Goal: Task Accomplishment & Management: Complete application form

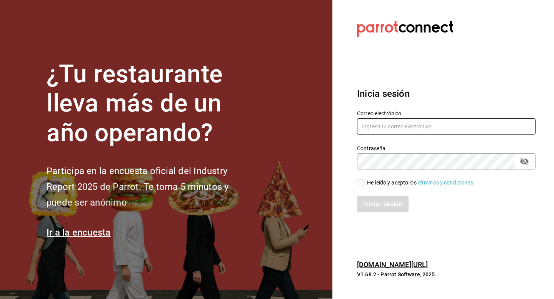
click at [404, 128] on input "text" at bounding box center [446, 126] width 179 height 16
type input "jandresruan1@gmail.com"
click at [415, 154] on div "Contraseña" at bounding box center [446, 162] width 179 height 16
click at [360, 184] on input "He leído y acepto los Términos y condiciones." at bounding box center [360, 183] width 7 height 7
checkbox input "true"
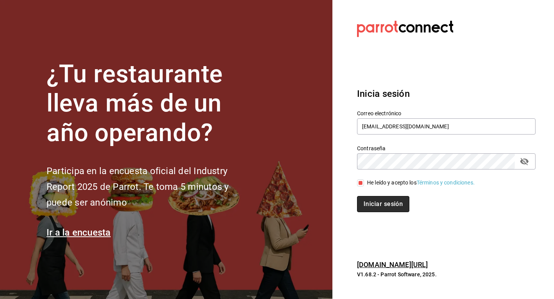
click at [374, 209] on button "Iniciar sesión" at bounding box center [383, 204] width 52 height 16
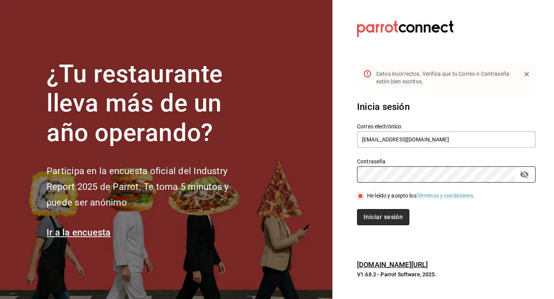
click at [396, 210] on button "Iniciar sesión" at bounding box center [383, 217] width 52 height 16
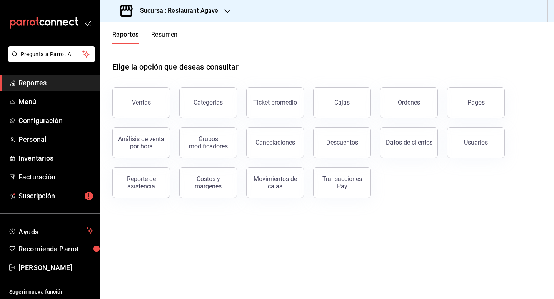
click at [171, 8] on h3 "Sucursal: Restaurant Agave" at bounding box center [176, 10] width 84 height 9
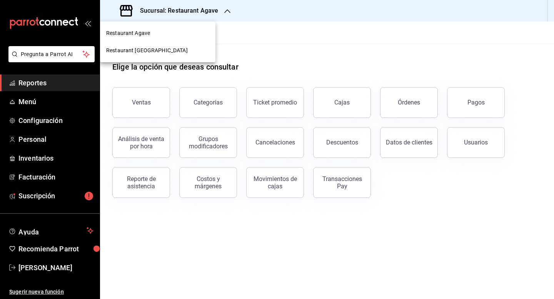
click at [160, 48] on span "Restaurant [GEOGRAPHIC_DATA]" at bounding box center [147, 51] width 82 height 8
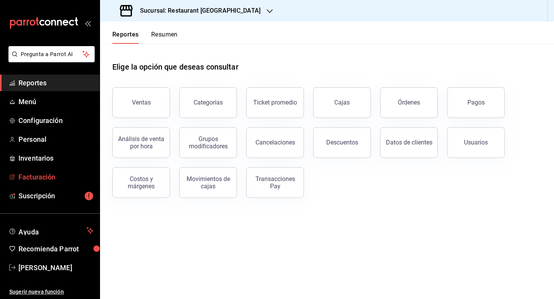
click at [39, 174] on span "Facturación" at bounding box center [55, 177] width 75 height 10
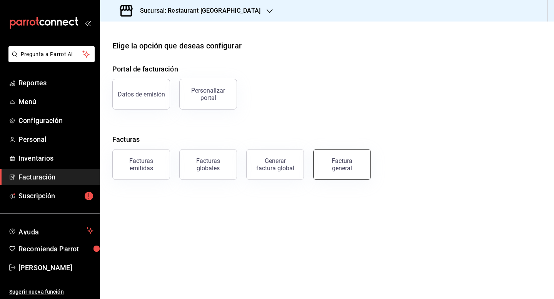
click at [349, 164] on div "Factura general" at bounding box center [342, 164] width 38 height 15
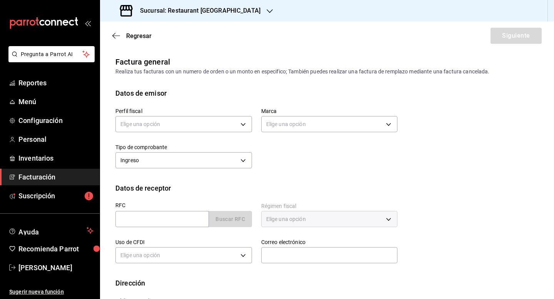
click at [213, 115] on div "Elige una opción" at bounding box center [183, 123] width 137 height 20
click at [213, 123] on body "Pregunta a Parrot AI Reportes Menú Configuración Personal Inventarios Facturaci…" at bounding box center [277, 149] width 554 height 299
click at [208, 162] on li "[PERSON_NAME]" at bounding box center [184, 163] width 136 height 14
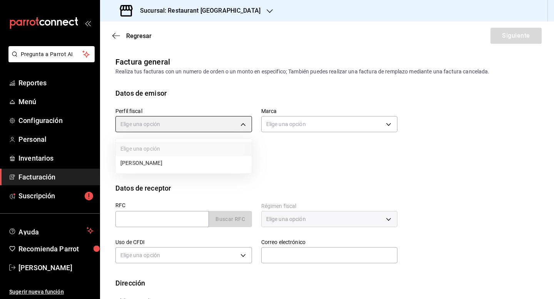
type input "0ad9a2cc-63d8-4ee8-[DATE]-d19a36d6967c"
type input "e0108820-6c9a-4492-9173-d3bfb738c831"
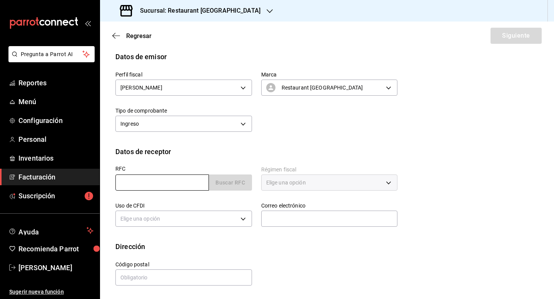
click at [171, 185] on input "text" at bounding box center [161, 183] width 93 height 16
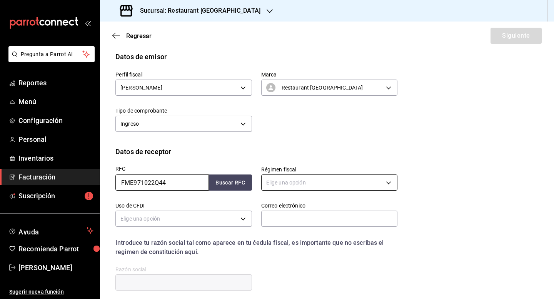
type input "FME971022Q44"
click at [275, 176] on body "Pregunta a Parrot AI Reportes Menú Configuración Personal Inventarios Facturaci…" at bounding box center [277, 149] width 554 height 299
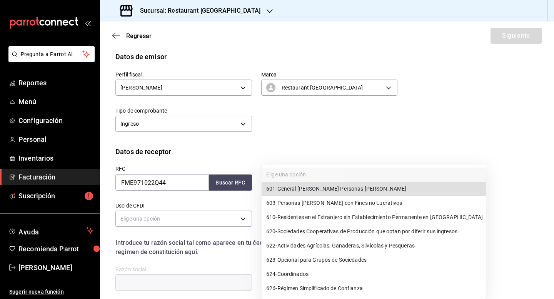
click at [522, 188] on div at bounding box center [277, 149] width 554 height 299
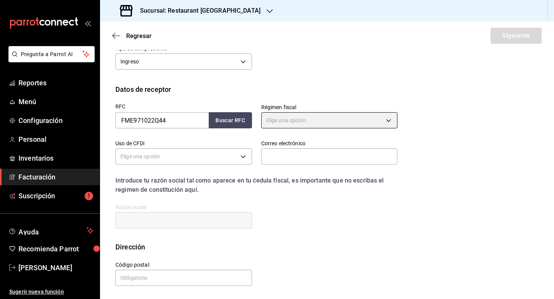
scroll to position [99, 0]
click at [393, 123] on body "Pregunta a Parrot AI Reportes Menú Configuración Personal Inventarios Facturaci…" at bounding box center [277, 149] width 554 height 299
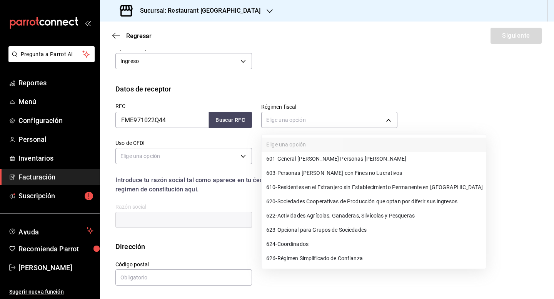
click at [352, 158] on span "601 - General [PERSON_NAME] Personas [PERSON_NAME]" at bounding box center [336, 159] width 140 height 8
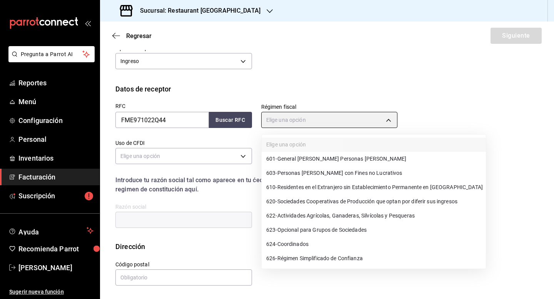
type input "601"
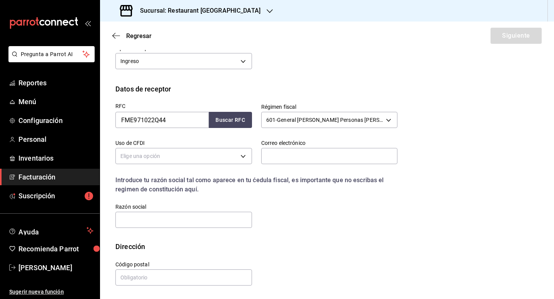
click at [215, 147] on div "Elige una opción" at bounding box center [183, 155] width 137 height 20
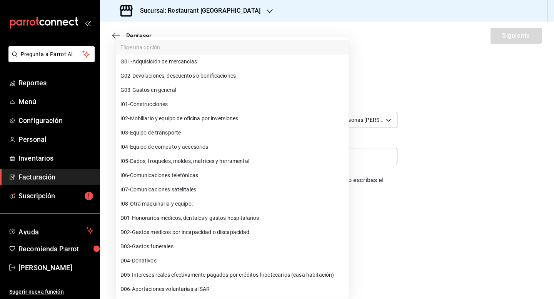
click at [215, 152] on body "Pregunta a Parrot AI Reportes Menú Configuración Personal Inventarios Facturaci…" at bounding box center [277, 149] width 554 height 299
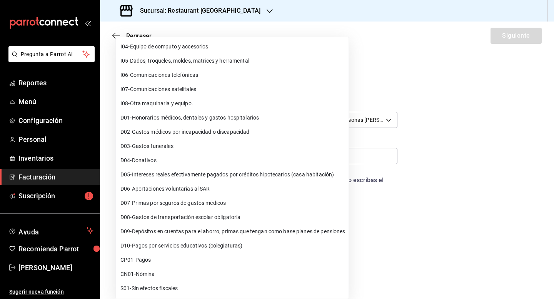
scroll to position [0, 0]
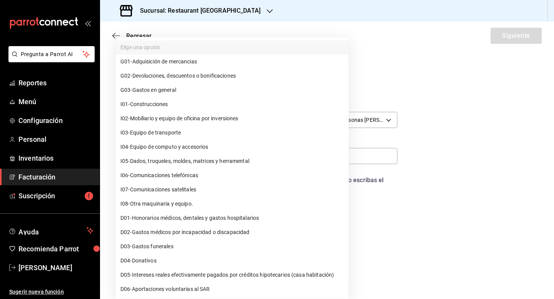
click at [228, 87] on li "G03 - Gastos en general" at bounding box center [232, 90] width 233 height 14
type input "G03"
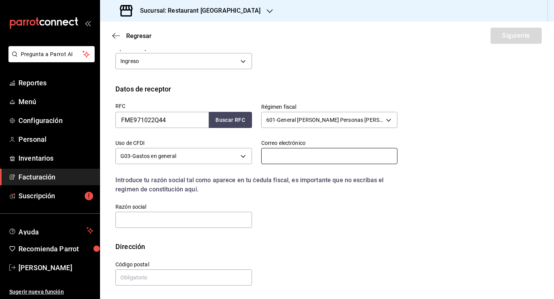
click at [286, 158] on input "text" at bounding box center [329, 156] width 137 height 16
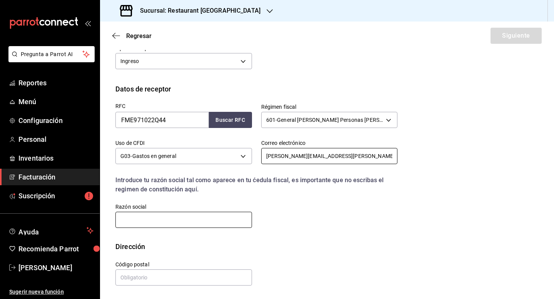
type input "[PERSON_NAME][EMAIL_ADDRESS][PERSON_NAME][DOMAIN_NAME]"
click at [177, 217] on input "text" at bounding box center [183, 220] width 137 height 16
type input "FERROCARRIL MEXICANO"
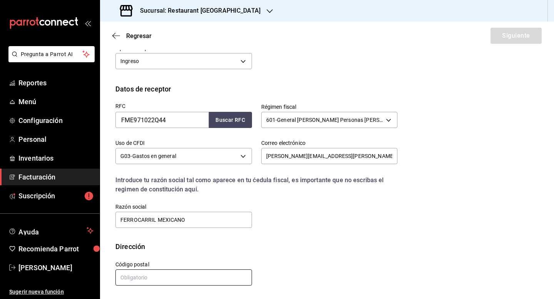
click at [169, 281] on input "text" at bounding box center [183, 278] width 137 height 16
type input "11700"
click at [512, 39] on button "Siguiente" at bounding box center [516, 36] width 51 height 16
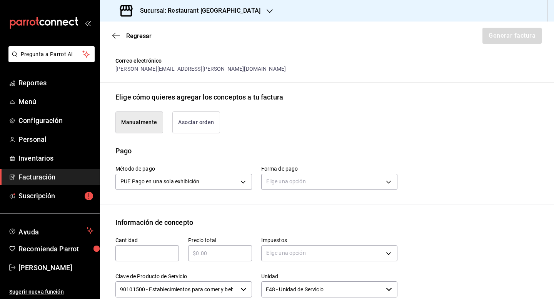
scroll to position [147, 0]
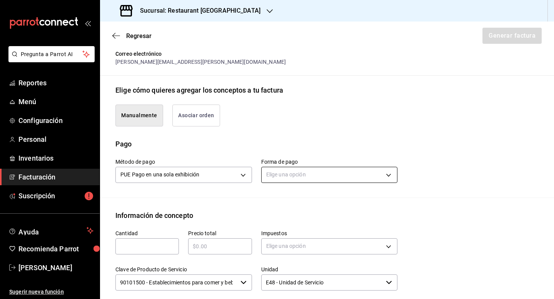
click at [381, 168] on body "Pregunta a Parrot AI Reportes Menú Configuración Personal Inventarios Facturaci…" at bounding box center [277, 149] width 554 height 299
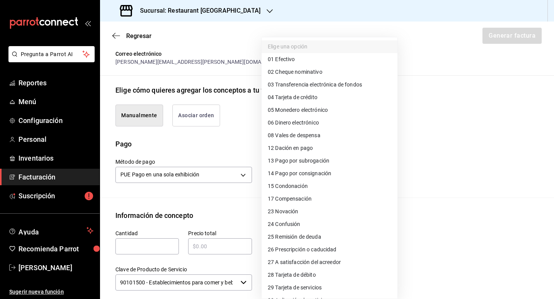
scroll to position [19, 0]
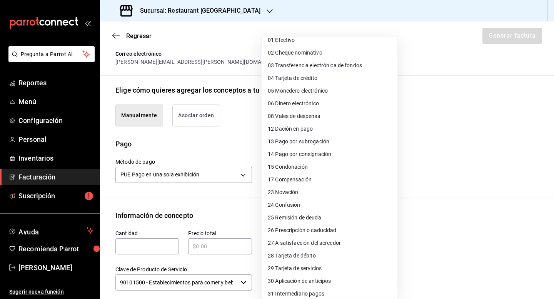
click at [335, 254] on li "28 Tarjeta de débito" at bounding box center [330, 256] width 136 height 13
type input "28"
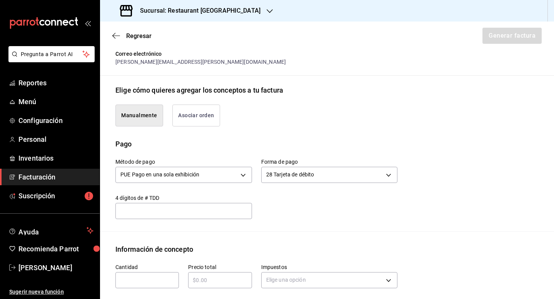
click at [238, 214] on input "text" at bounding box center [183, 211] width 137 height 9
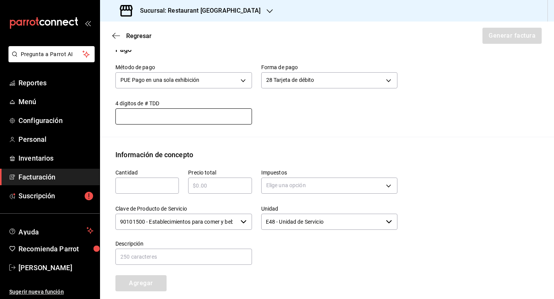
scroll to position [246, 0]
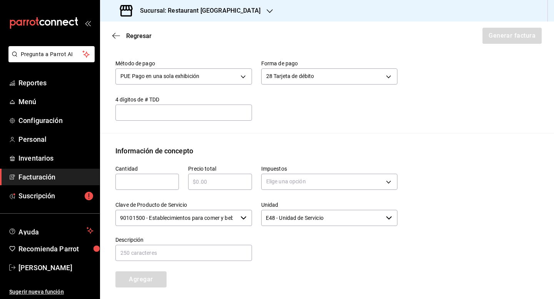
click at [150, 189] on div "​" at bounding box center [146, 182] width 63 height 16
type input "1"
click at [200, 180] on input "text" at bounding box center [219, 181] width 63 height 9
type input "$239"
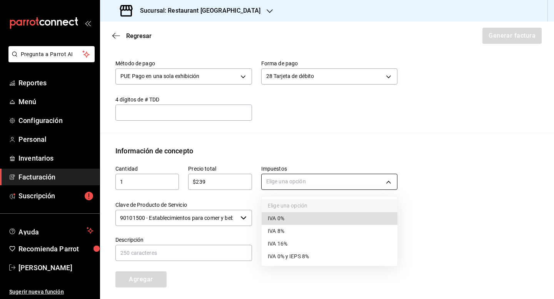
click at [302, 185] on body "Pregunta a Parrot AI Reportes Menú Configuración Personal Inventarios Facturaci…" at bounding box center [277, 149] width 554 height 299
click at [304, 240] on li "IVA 16%" at bounding box center [330, 244] width 136 height 13
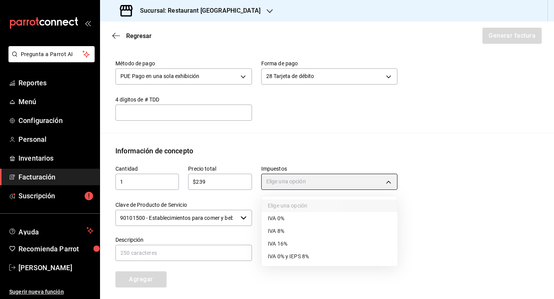
type input "IVA_16"
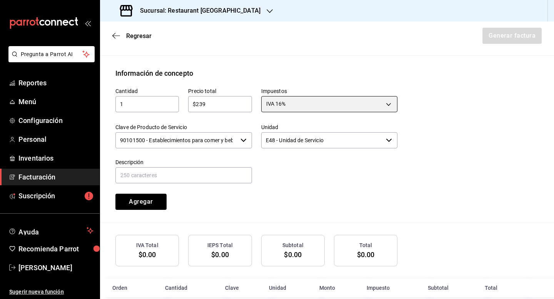
scroll to position [337, 0]
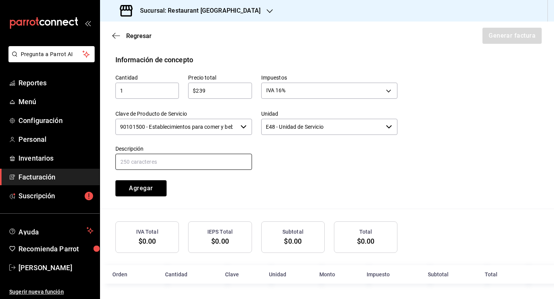
click at [166, 157] on input "text" at bounding box center [183, 162] width 137 height 16
type input "1 buffet adulto"
click at [127, 192] on button "Agregar" at bounding box center [140, 188] width 51 height 16
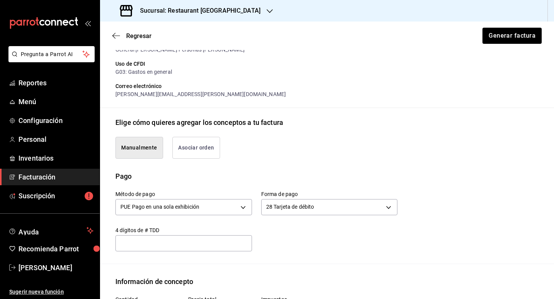
scroll to position [0, 0]
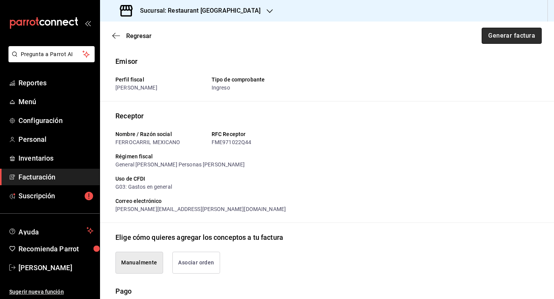
click at [519, 42] on button "Generar factura" at bounding box center [512, 36] width 60 height 16
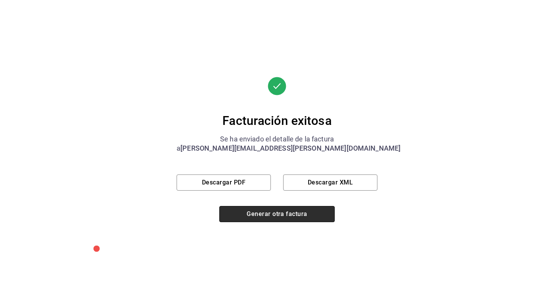
click at [312, 219] on button "Generar otra factura" at bounding box center [276, 214] width 115 height 16
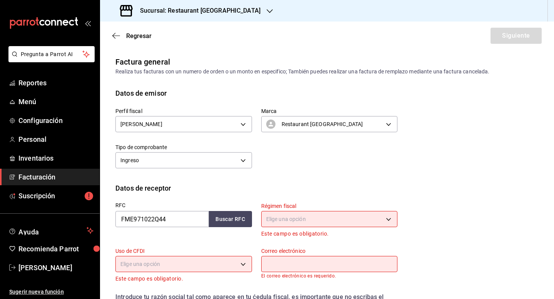
click at [202, 6] on h3 "Sucursal: Restaurant [GEOGRAPHIC_DATA]" at bounding box center [197, 10] width 127 height 9
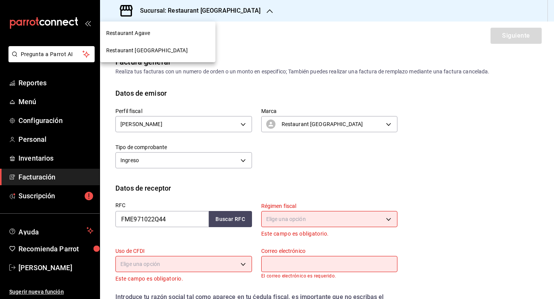
click at [180, 38] on div "Restaurant Agave" at bounding box center [157, 33] width 115 height 17
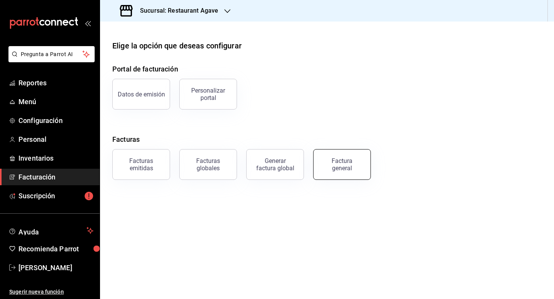
click at [339, 170] on div "Factura general" at bounding box center [342, 164] width 38 height 15
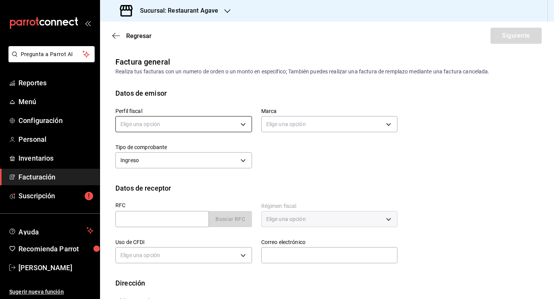
click at [215, 132] on body "Pregunta a Parrot AI Reportes Menú Configuración Personal Inventarios Facturaci…" at bounding box center [277, 149] width 554 height 299
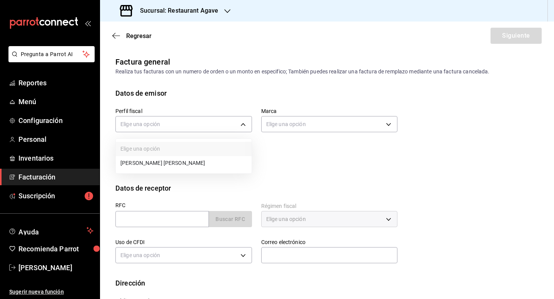
click at [195, 161] on li "[PERSON_NAME] [PERSON_NAME]" at bounding box center [184, 163] width 136 height 14
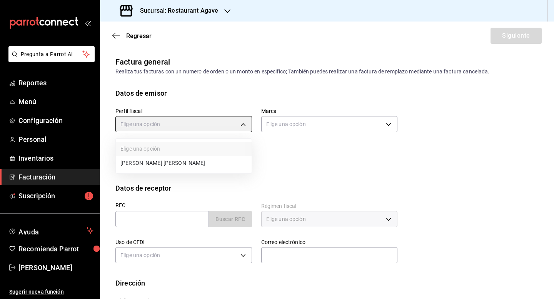
type input "ad901036-74df-4fe8-addc-bdb4b17d016d"
type input "ac14864f-e3a0-4832-92fd-dda121f57a49"
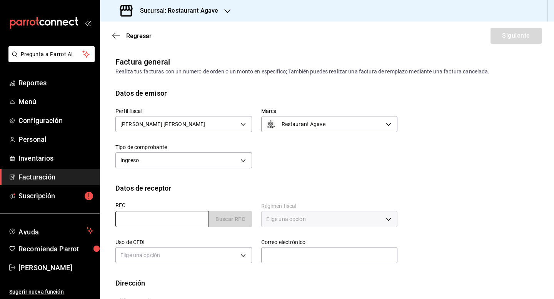
click at [180, 227] on input "text" at bounding box center [161, 219] width 93 height 16
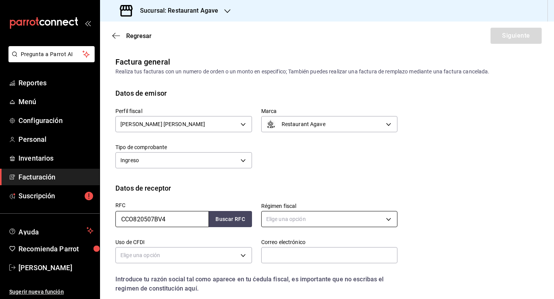
type input "CCO820507BV4"
click at [325, 224] on body "Pregunta a Parrot AI Reportes Menú Configuración Personal Inventarios Facturaci…" at bounding box center [277, 149] width 554 height 299
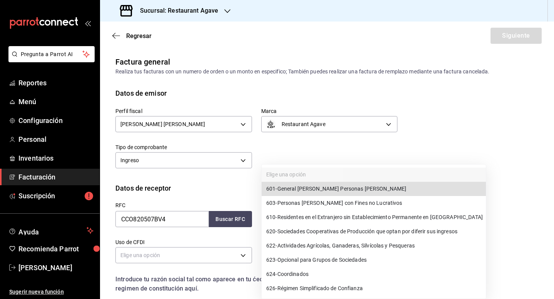
click at [346, 192] on span "601 - General [PERSON_NAME] Personas [PERSON_NAME]" at bounding box center [336, 189] width 140 height 8
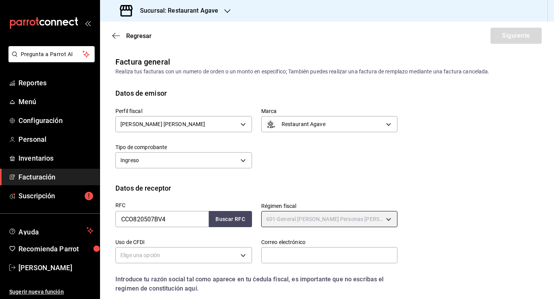
type input "601"
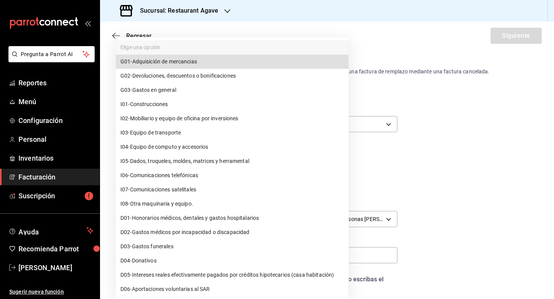
click at [186, 262] on body "Pregunta a Parrot AI Reportes Menú Configuración Personal Inventarios Facturaci…" at bounding box center [277, 149] width 554 height 299
click at [216, 89] on li "G03 - Gastos en general" at bounding box center [232, 90] width 233 height 14
type input "G03"
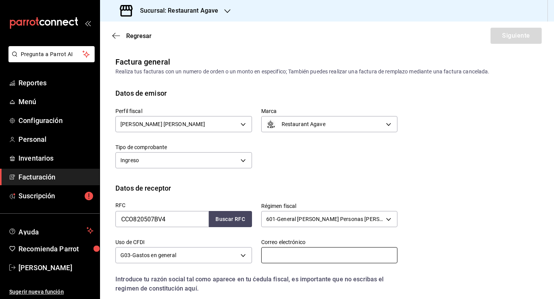
click at [296, 254] on input "text" at bounding box center [329, 255] width 137 height 16
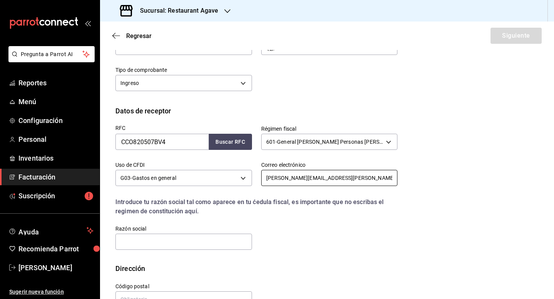
scroll to position [99, 0]
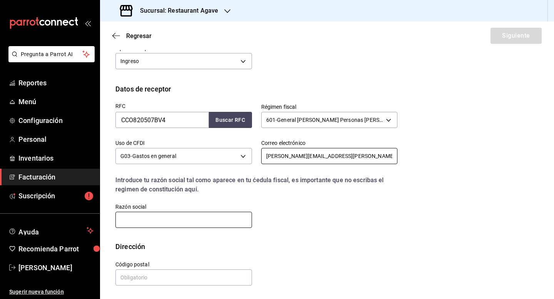
type input "[PERSON_NAME][EMAIL_ADDRESS][PERSON_NAME][DOMAIN_NAME]"
click at [200, 223] on input "text" at bounding box center [183, 220] width 137 height 16
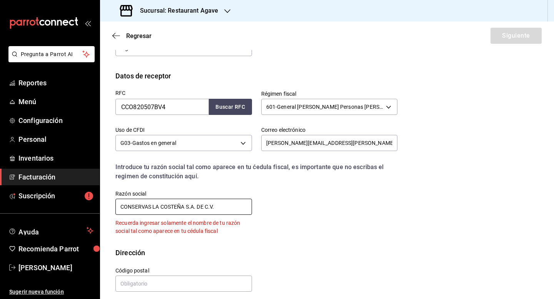
scroll to position [118, 0]
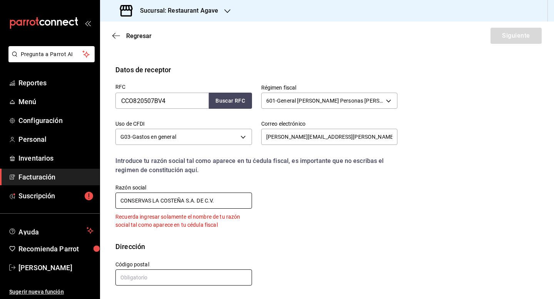
type input "CONSERVAS LA COSTEÑA S.A. DE C.V."
click at [218, 277] on input "text" at bounding box center [183, 278] width 137 height 16
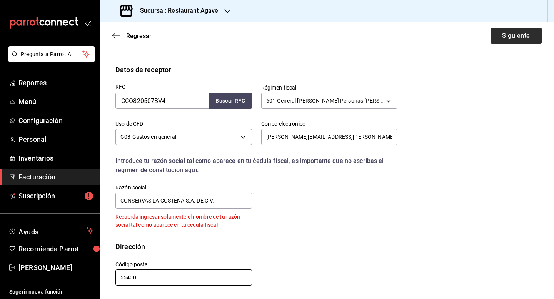
type input "55400"
click at [529, 32] on button "Siguiente" at bounding box center [516, 36] width 51 height 16
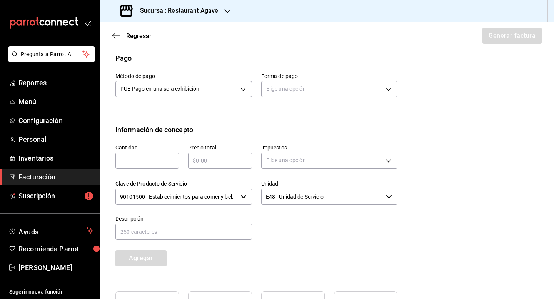
scroll to position [260, 0]
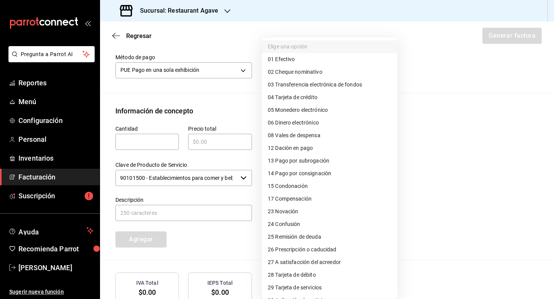
click at [321, 81] on body "Pregunta a Parrot AI Reportes Menú Configuración Personal Inventarios Facturaci…" at bounding box center [277, 149] width 554 height 299
click at [454, 139] on div at bounding box center [277, 149] width 554 height 299
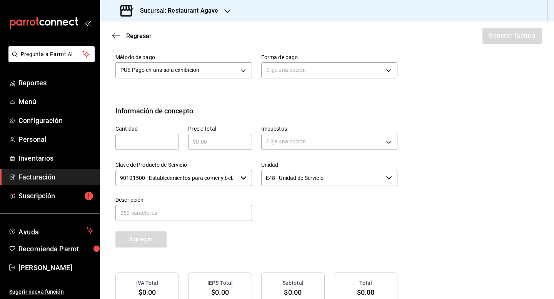
click at [159, 150] on div "​" at bounding box center [146, 142] width 63 height 16
click at [215, 147] on input "text" at bounding box center [219, 141] width 63 height 9
click at [148, 147] on input "880" at bounding box center [146, 141] width 63 height 9
type input "1"
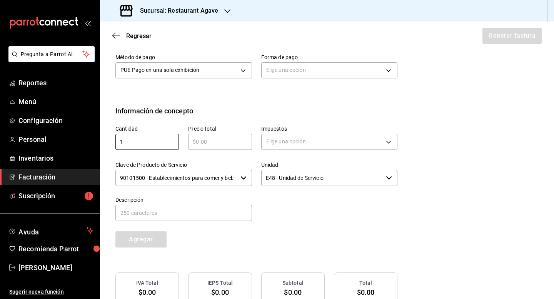
click at [212, 147] on input "text" at bounding box center [219, 141] width 63 height 9
type input "$880"
click at [284, 145] on body "Pregunta a Parrot AI Reportes Menú Configuración Personal Inventarios Facturaci…" at bounding box center [277, 149] width 554 height 299
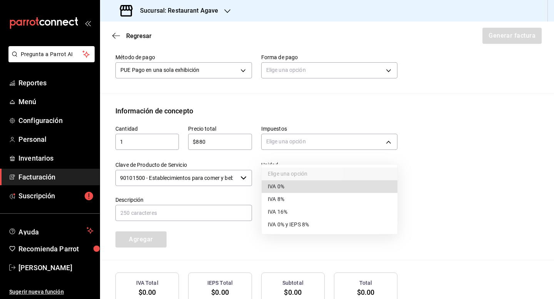
click at [285, 209] on span "IVA 16%" at bounding box center [278, 212] width 20 height 8
type input "IVA_16"
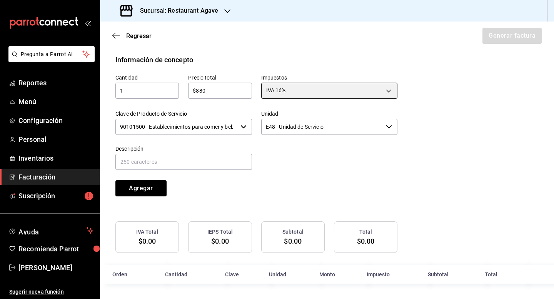
scroll to position [319, 0]
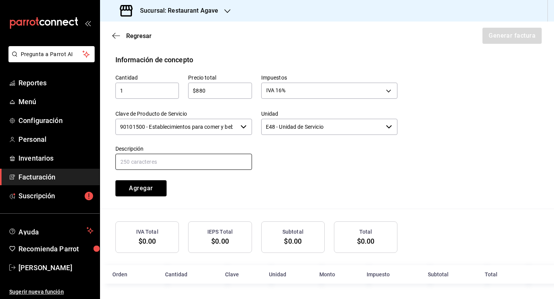
click at [204, 163] on input "text" at bounding box center [183, 162] width 137 height 16
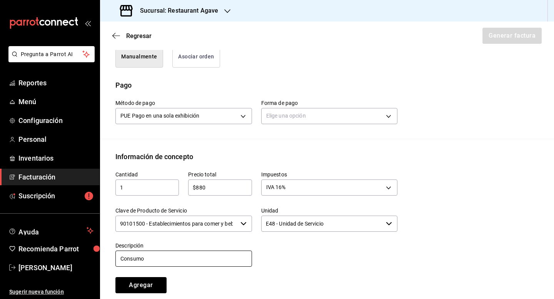
scroll to position [214, 0]
type input "Consumo"
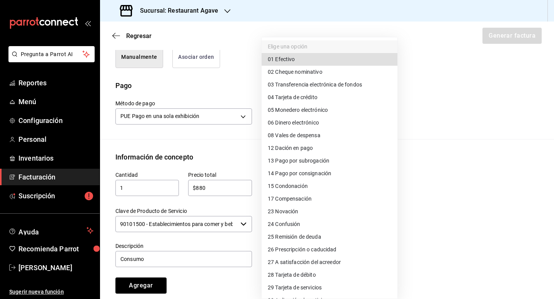
click at [303, 118] on body "Pregunta a Parrot AI Reportes Menú Configuración Personal Inventarios Facturaci…" at bounding box center [277, 149] width 554 height 299
click at [320, 95] on li "04 Tarjeta de crédito" at bounding box center [330, 97] width 136 height 13
type input "04"
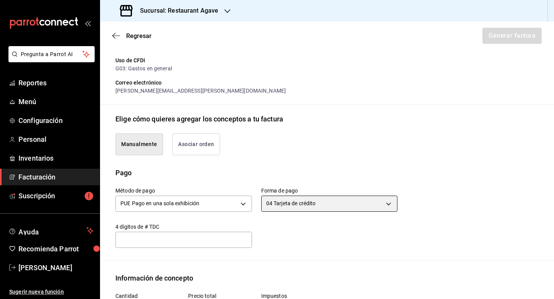
scroll to position [131, 0]
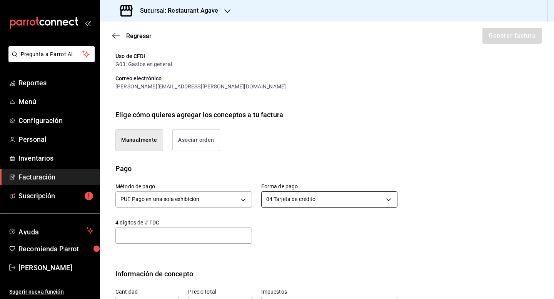
click at [369, 209] on body "Pregunta a Parrot AI Reportes Menú Configuración Personal Inventarios Facturaci…" at bounding box center [277, 149] width 554 height 299
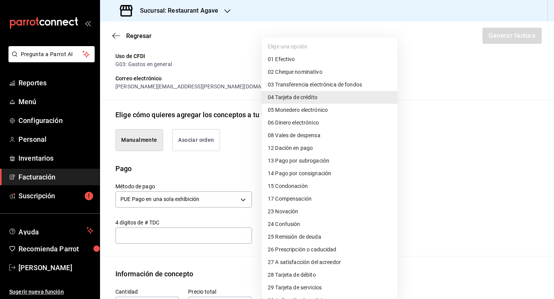
click at [342, 97] on li "04 Tarjeta de crédito" at bounding box center [330, 97] width 136 height 13
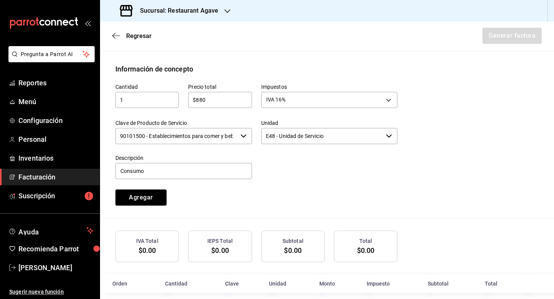
scroll to position [340, 0]
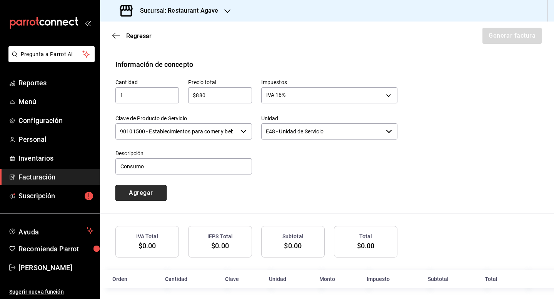
click at [141, 199] on button "Agregar" at bounding box center [140, 193] width 51 height 16
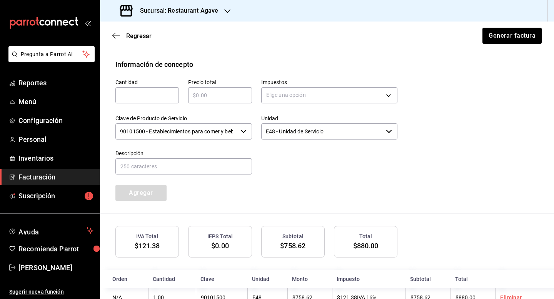
scroll to position [372, 0]
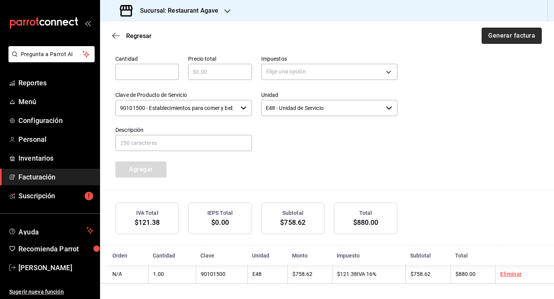
click at [529, 40] on button "Generar factura" at bounding box center [512, 36] width 60 height 16
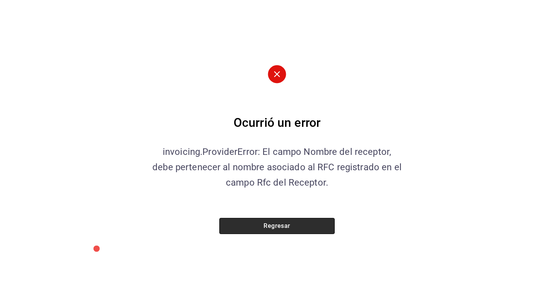
click at [310, 227] on button "Regresar" at bounding box center [276, 226] width 115 height 16
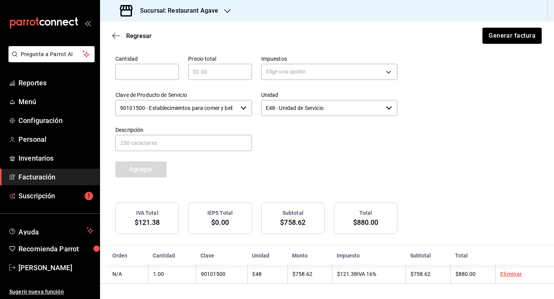
click at [117, 42] on div "Regresar Generar factura" at bounding box center [327, 36] width 454 height 28
click at [117, 37] on icon "button" at bounding box center [116, 35] width 8 height 7
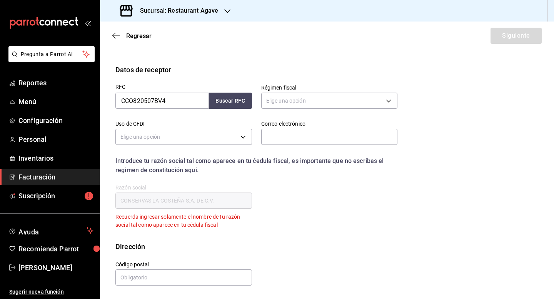
scroll to position [37, 0]
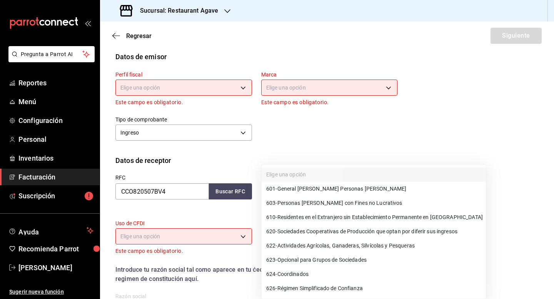
click at [305, 198] on body "Pregunta a Parrot AI Reportes Menú Configuración Personal Inventarios Facturaci…" at bounding box center [277, 149] width 554 height 299
click at [310, 189] on span "601 - General [PERSON_NAME] Personas [PERSON_NAME]" at bounding box center [336, 189] width 140 height 8
type input "601"
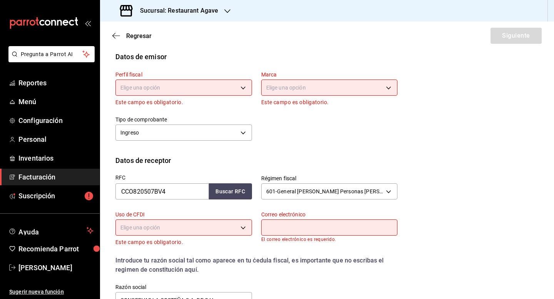
click at [234, 229] on body "Pregunta a Parrot AI Reportes Menú Configuración Personal Inventarios Facturaci…" at bounding box center [277, 149] width 554 height 299
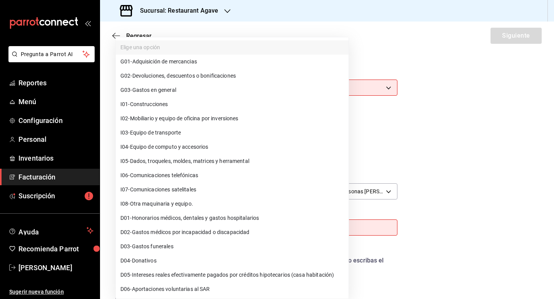
click at [217, 83] on li "G03 - Gastos en general" at bounding box center [232, 90] width 233 height 14
type input "G03"
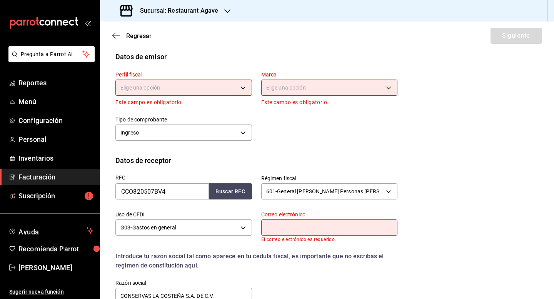
click at [308, 227] on input "text" at bounding box center [329, 228] width 137 height 16
type input "[PERSON_NAME][EMAIL_ADDRESS][PERSON_NAME][DOMAIN_NAME]"
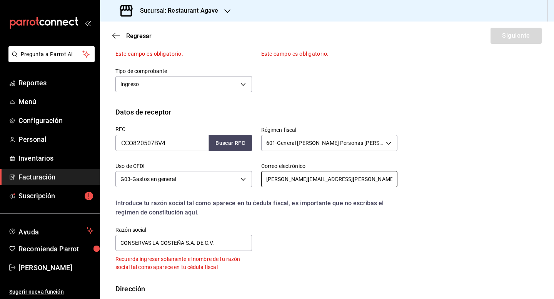
scroll to position [88, 0]
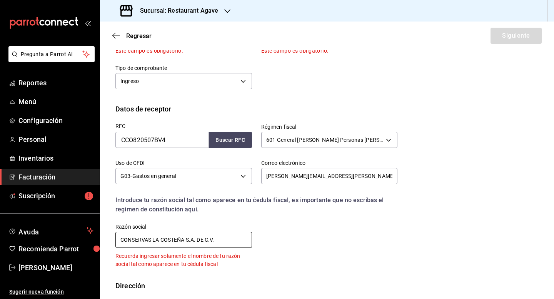
click at [226, 245] on input "CONSERVAS LA COSTEÑA S.A. DE C.V." at bounding box center [183, 240] width 137 height 16
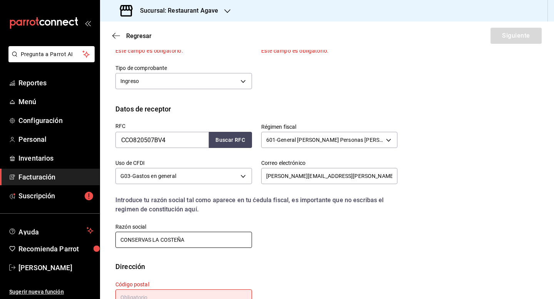
scroll to position [113, 0]
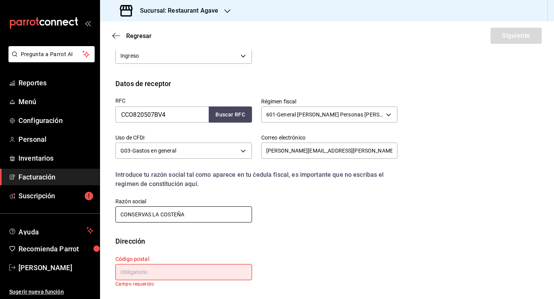
type input "CONSERVAS LA COSTEÑA"
click at [132, 267] on input "text" at bounding box center [183, 272] width 137 height 16
type input "55400"
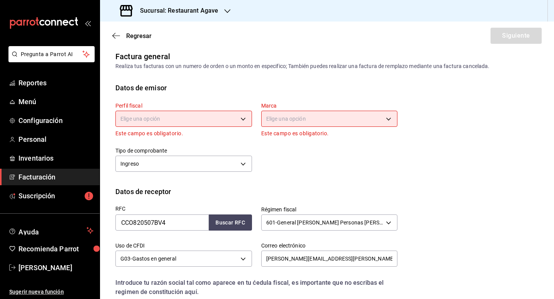
scroll to position [0, 0]
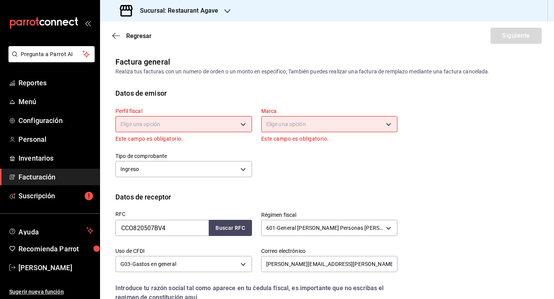
click at [240, 120] on body "Pregunta a Parrot AI Reportes Menú Configuración Personal Inventarios Facturaci…" at bounding box center [277, 149] width 554 height 299
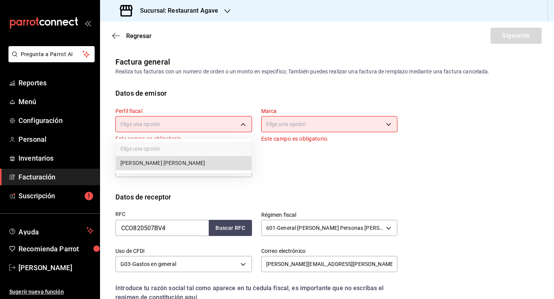
click at [214, 161] on li "[PERSON_NAME] [PERSON_NAME]" at bounding box center [184, 163] width 136 height 14
type input "ad901036-74df-4fe8-addc-bdb4b17d016d"
type input "ac14864f-e3a0-4832-92fd-dda121f57a49"
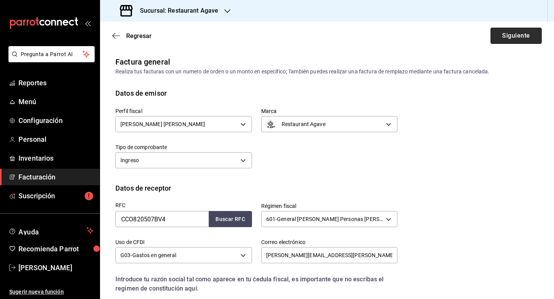
click at [530, 34] on button "Siguiente" at bounding box center [516, 36] width 51 height 16
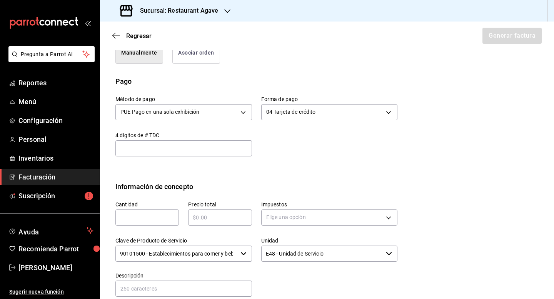
scroll to position [236, 0]
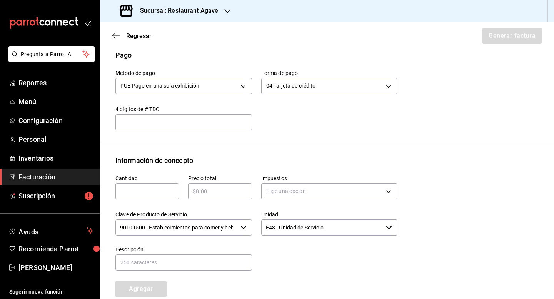
click at [156, 196] on input "text" at bounding box center [146, 191] width 63 height 9
type input "1"
click at [208, 196] on input "text" at bounding box center [219, 191] width 63 height 9
type input "$880"
click at [301, 204] on body "Pregunta a Parrot AI Reportes Menú Configuración Personal Inventarios Facturaci…" at bounding box center [277, 149] width 554 height 299
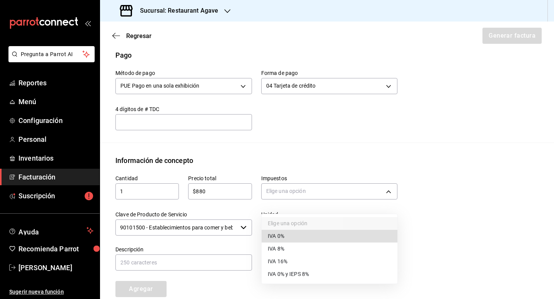
click at [295, 261] on li "IVA 16%" at bounding box center [330, 261] width 136 height 13
type input "IVA_16"
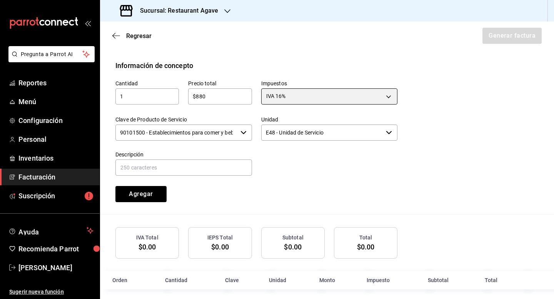
scroll to position [345, 0]
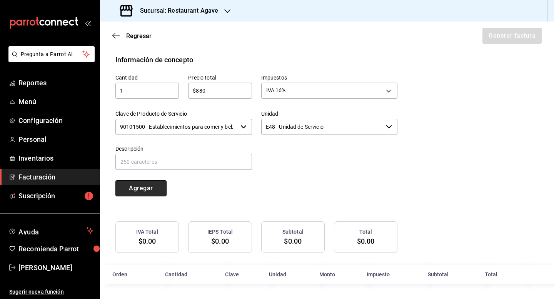
click at [160, 184] on button "Agregar" at bounding box center [140, 188] width 51 height 16
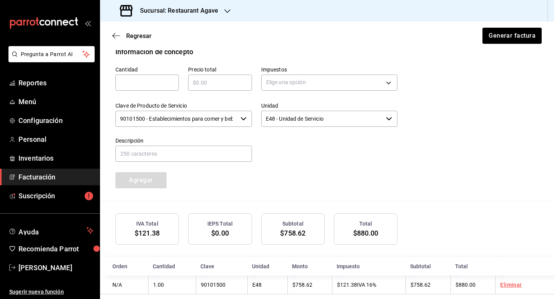
scroll to position [364, 0]
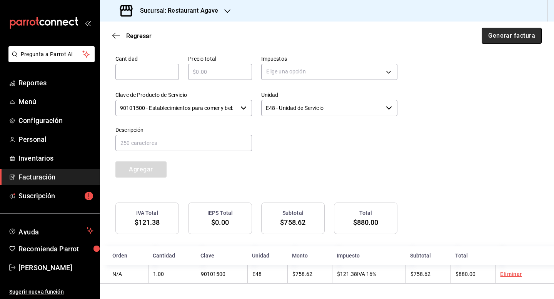
click at [521, 41] on button "Generar factura" at bounding box center [512, 36] width 60 height 16
